Goal: Transaction & Acquisition: Subscribe to service/newsletter

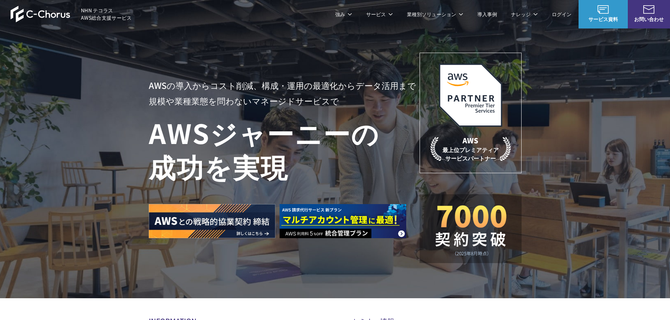
click at [655, 19] on span "お問い合わせ" at bounding box center [649, 18] width 42 height 7
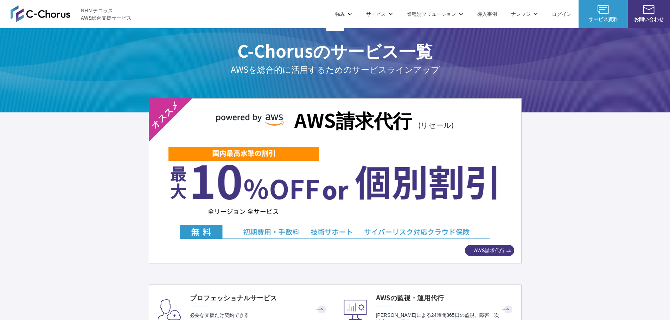
scroll to position [1196, 0]
click at [485, 245] on span "AWS請求代行" at bounding box center [489, 250] width 49 height 11
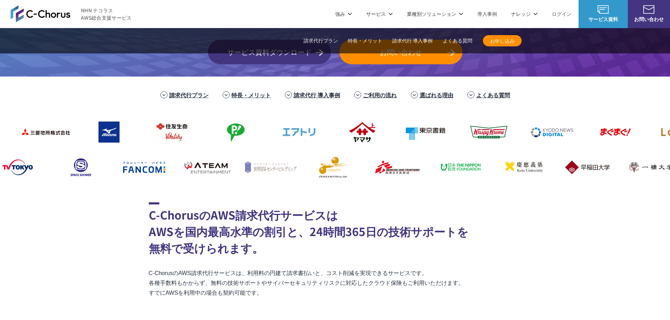
scroll to position [141, 0]
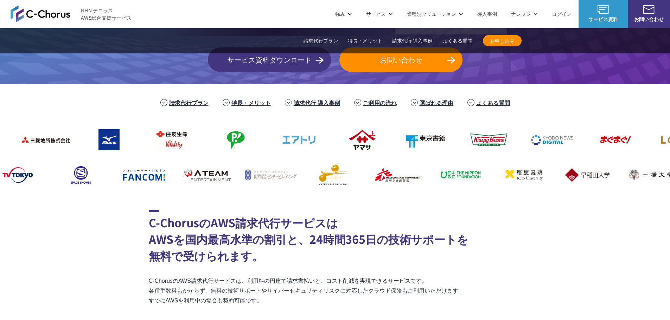
click at [487, 39] on span "お申し込み" at bounding box center [502, 40] width 39 height 7
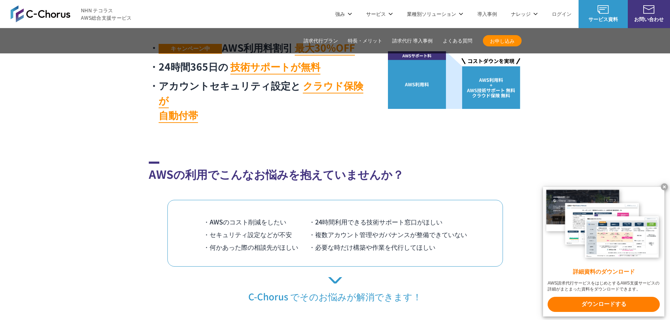
scroll to position [422, 0]
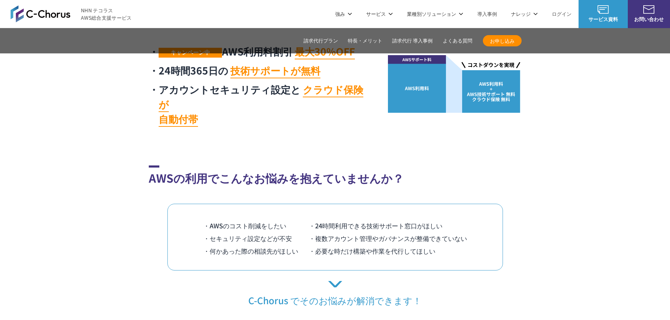
click at [503, 39] on span "お申し込み" at bounding box center [502, 40] width 39 height 7
